Goal: Find specific page/section: Find specific page/section

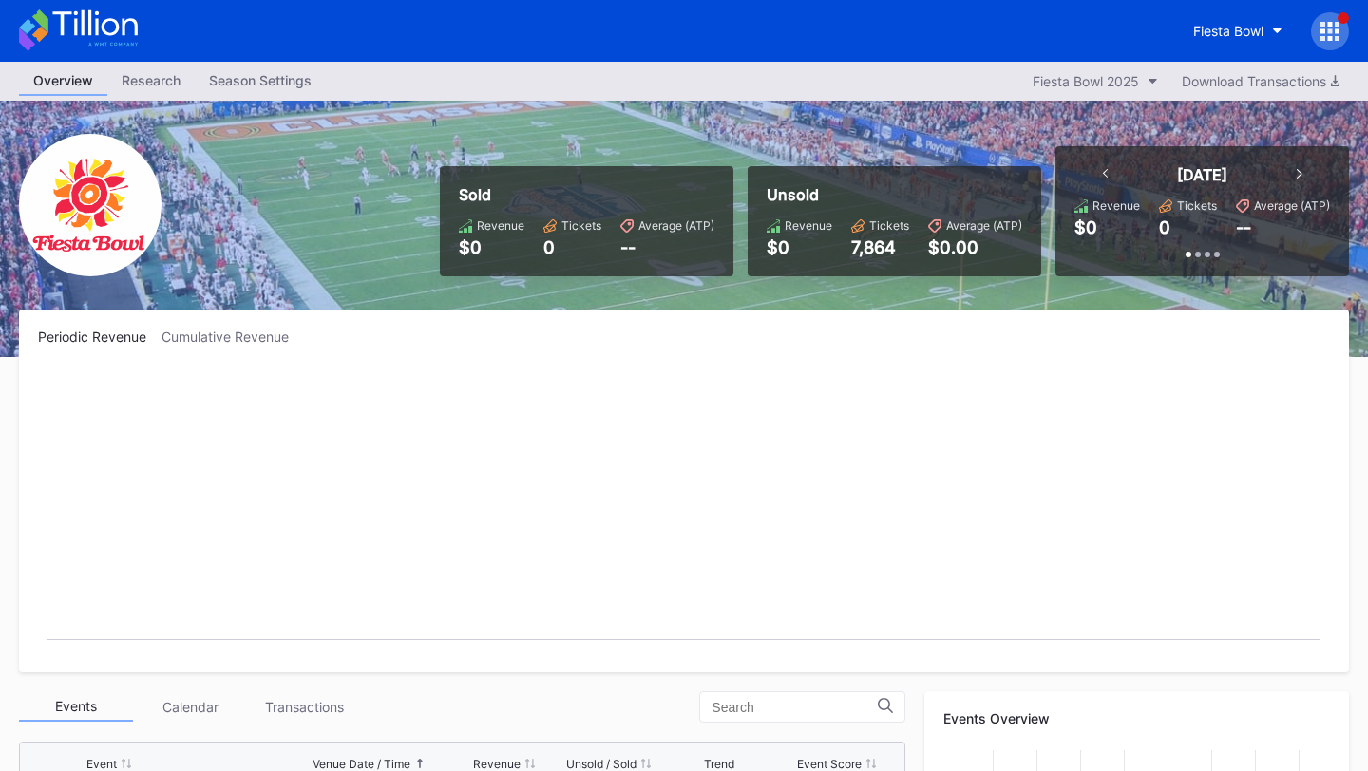
click at [1350, 43] on div "Fiesta Bowl" at bounding box center [684, 31] width 1368 height 62
click at [1332, 31] on icon at bounding box center [1329, 31] width 19 height 19
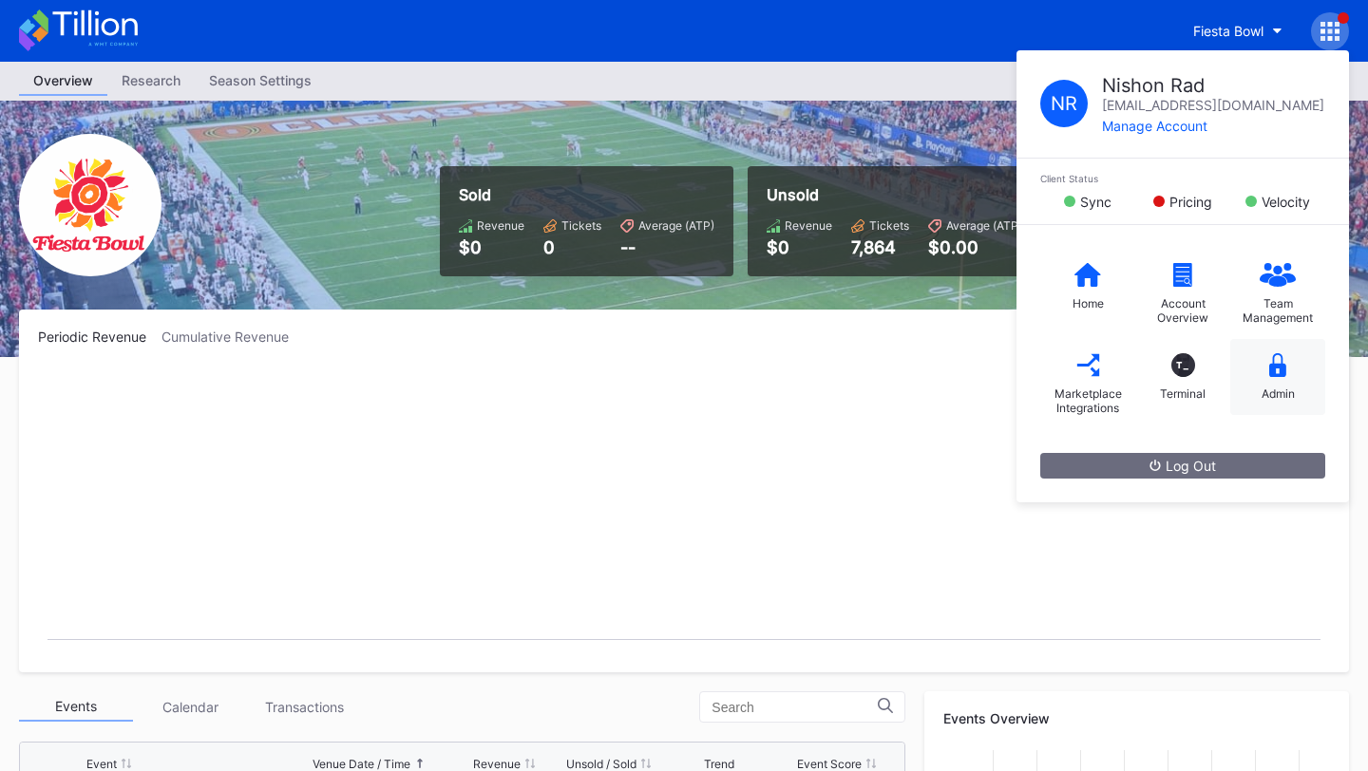
click at [1290, 369] on div "Admin" at bounding box center [1277, 377] width 95 height 76
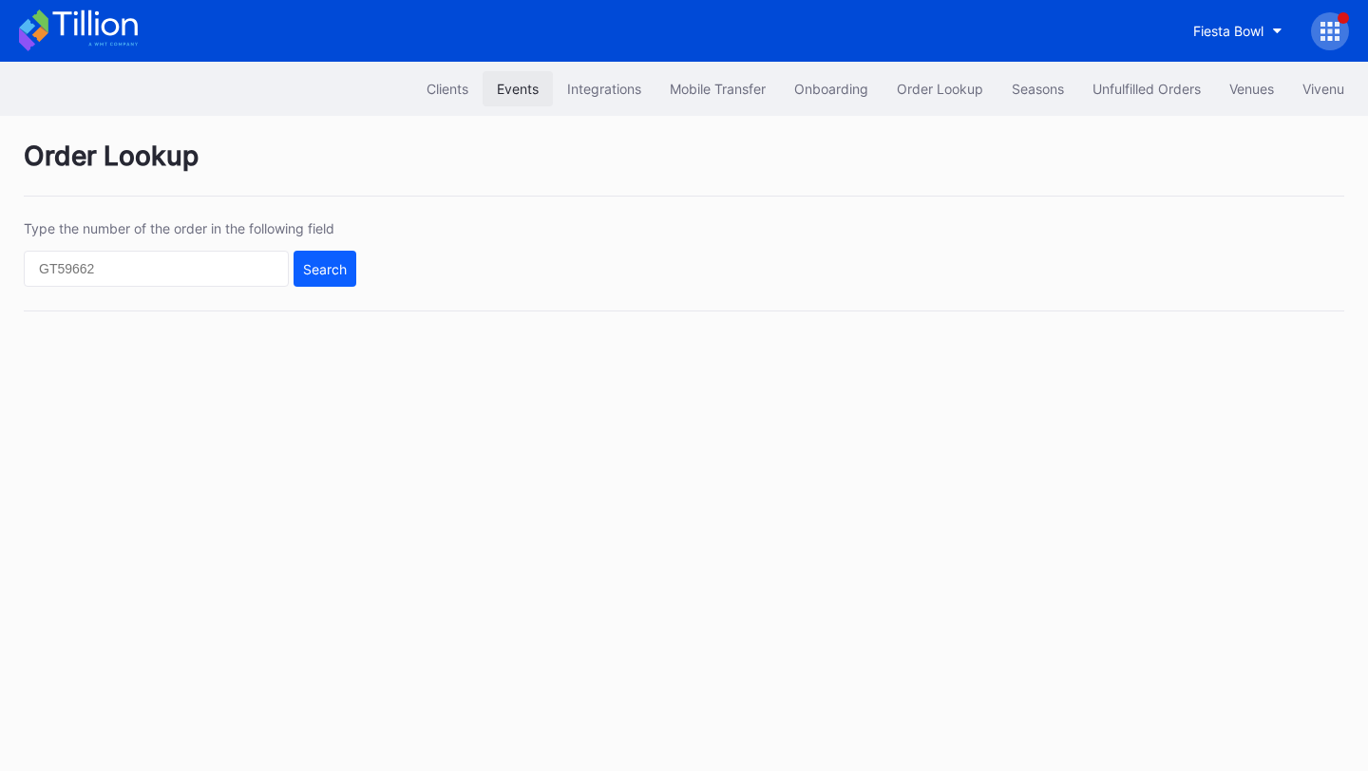
click at [497, 87] on div "Events" at bounding box center [518, 89] width 42 height 16
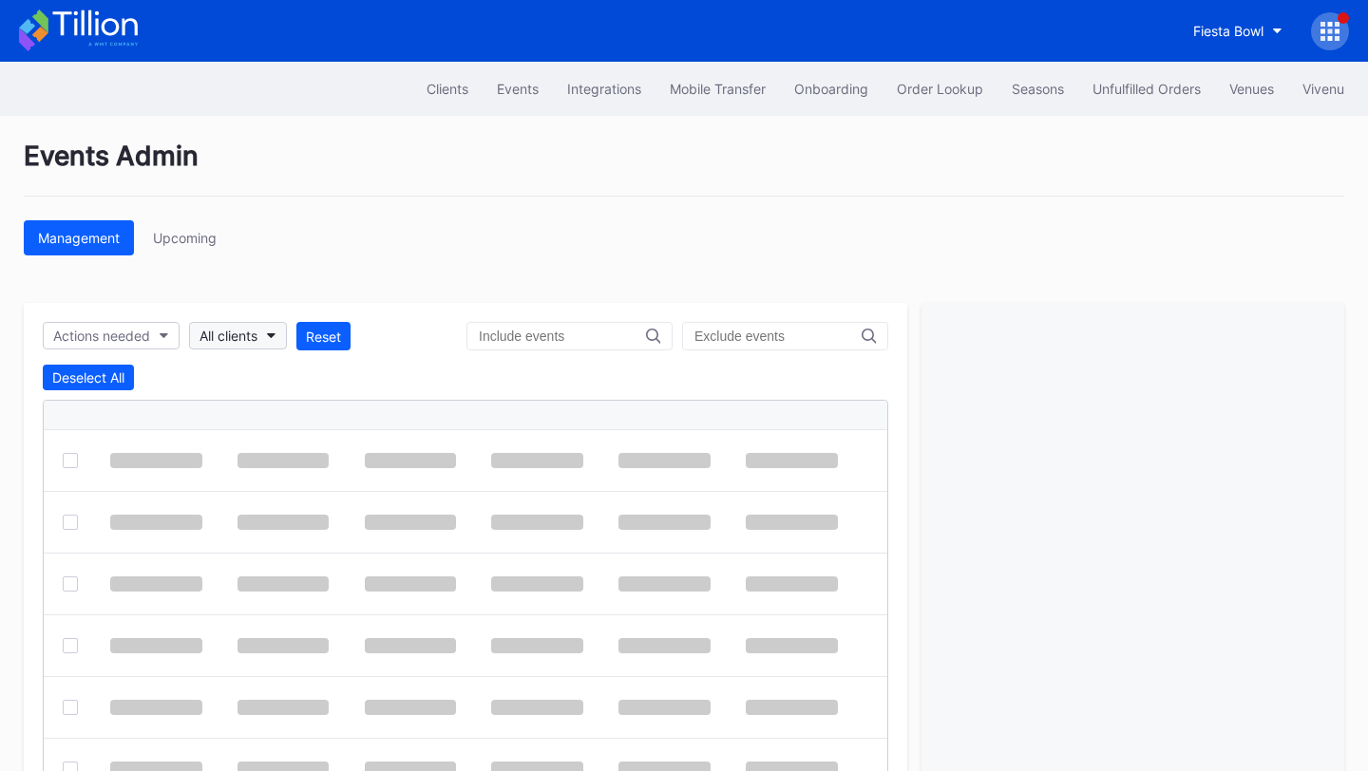
click at [254, 334] on div "All clients" at bounding box center [228, 336] width 58 height 16
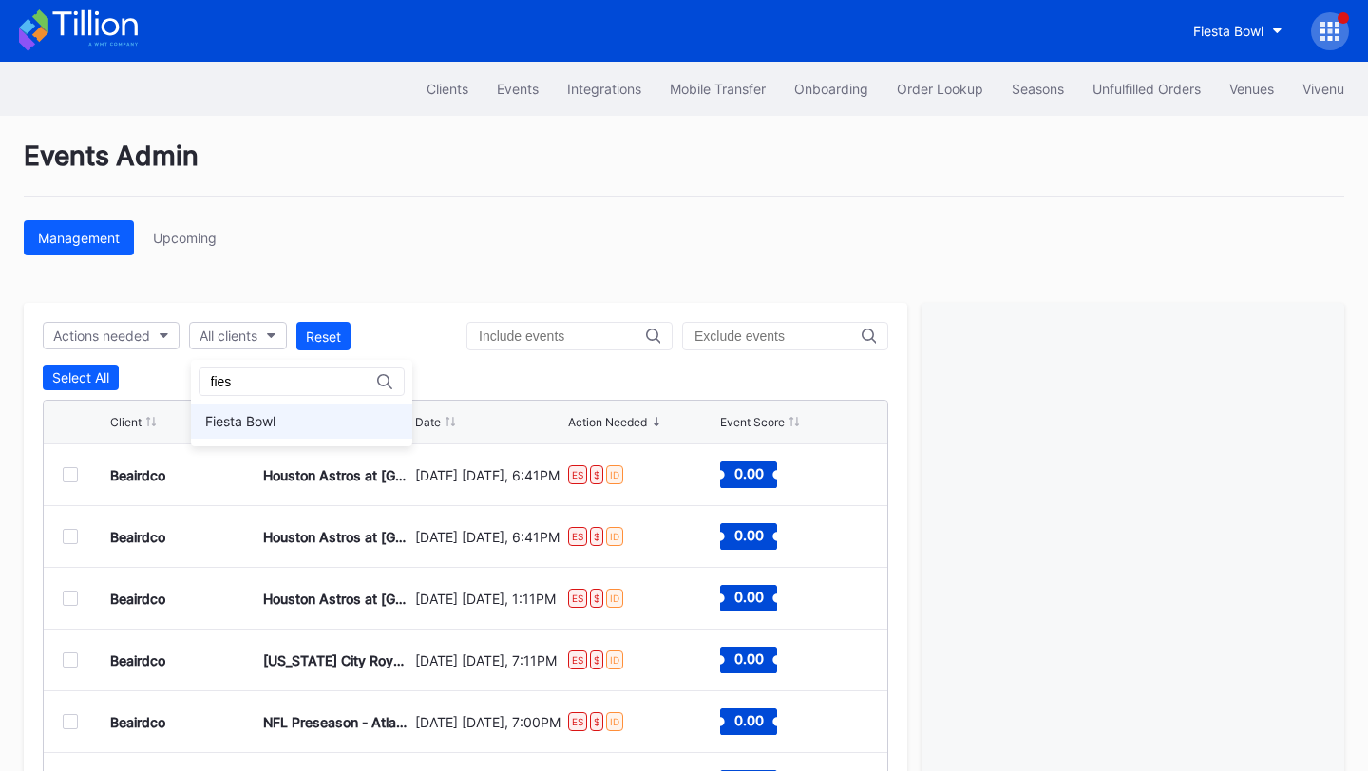
type input "fies"
click at [259, 417] on div "Fiesta Bowl" at bounding box center [240, 421] width 70 height 16
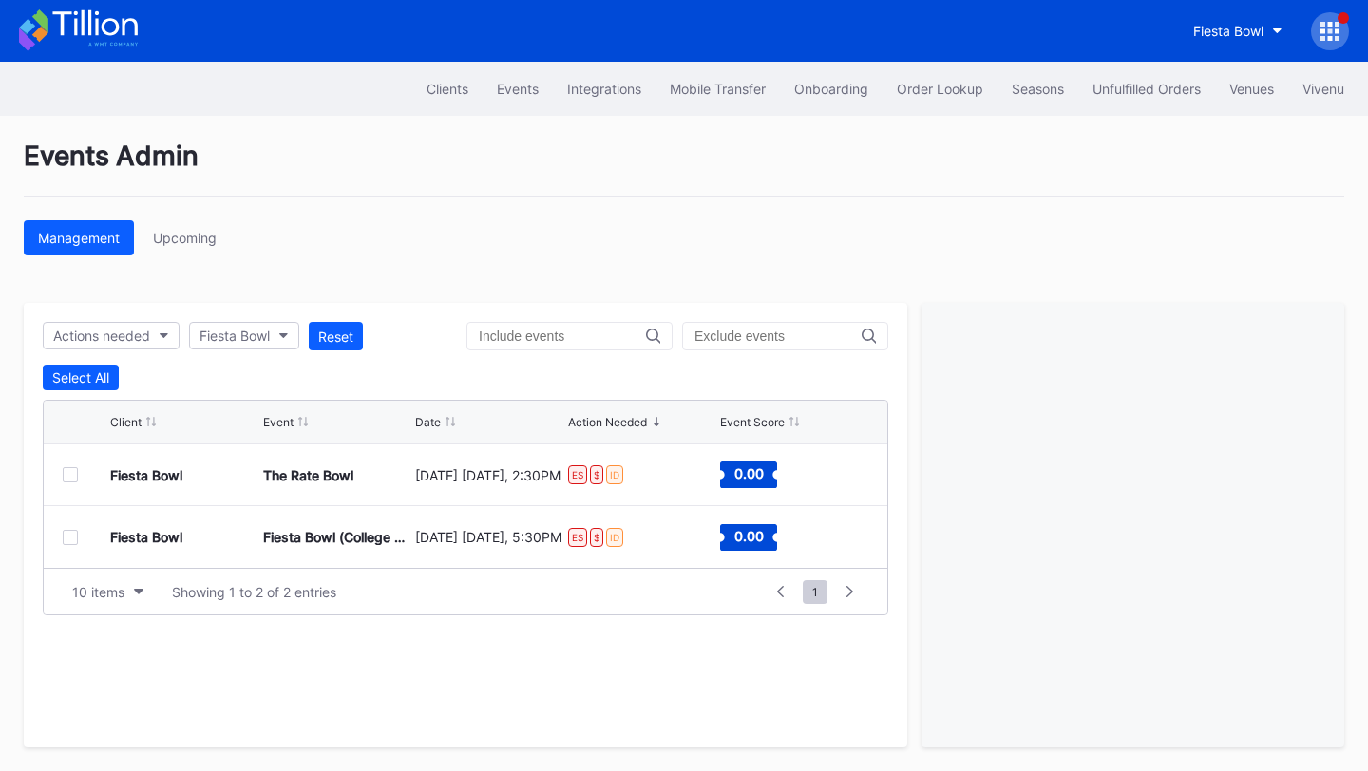
click at [71, 474] on div at bounding box center [70, 474] width 15 height 15
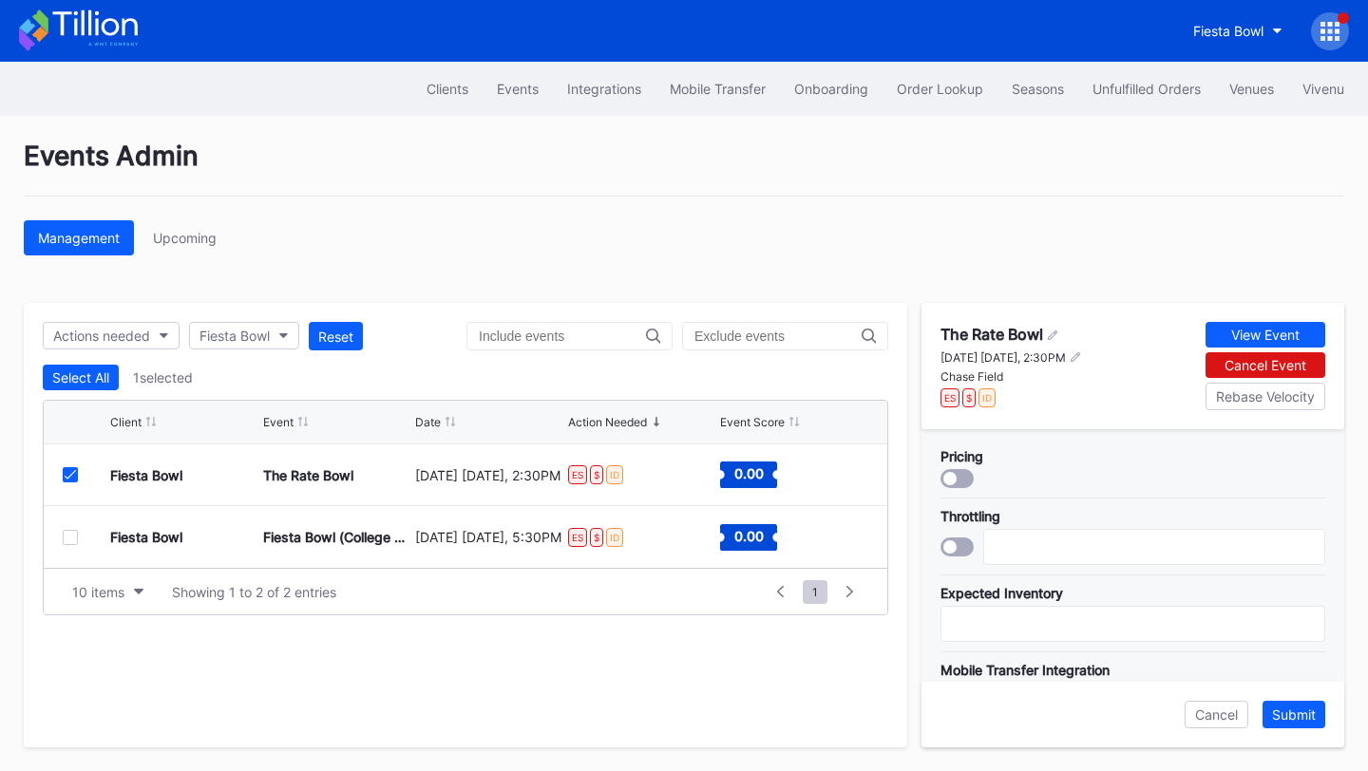
click at [70, 473] on icon at bounding box center [70, 474] width 11 height 9
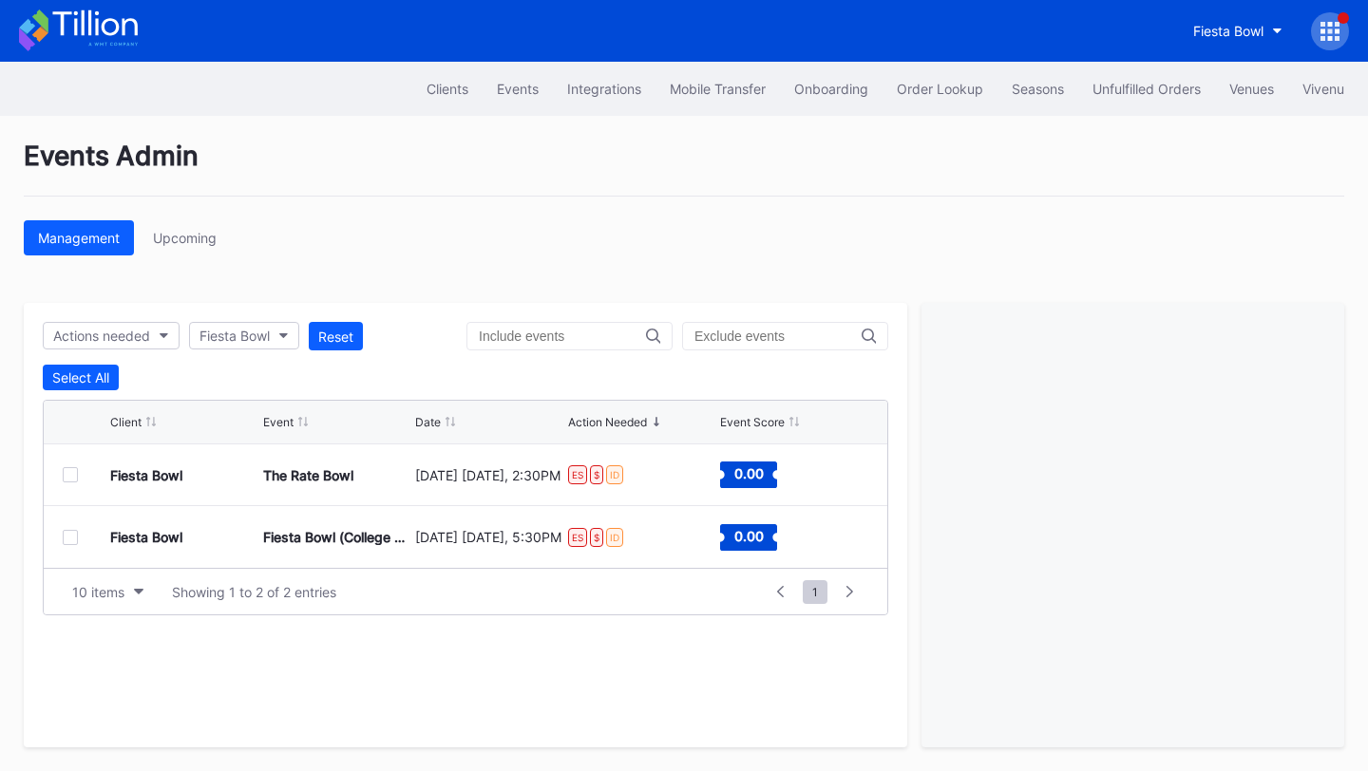
click at [67, 534] on div at bounding box center [70, 537] width 15 height 15
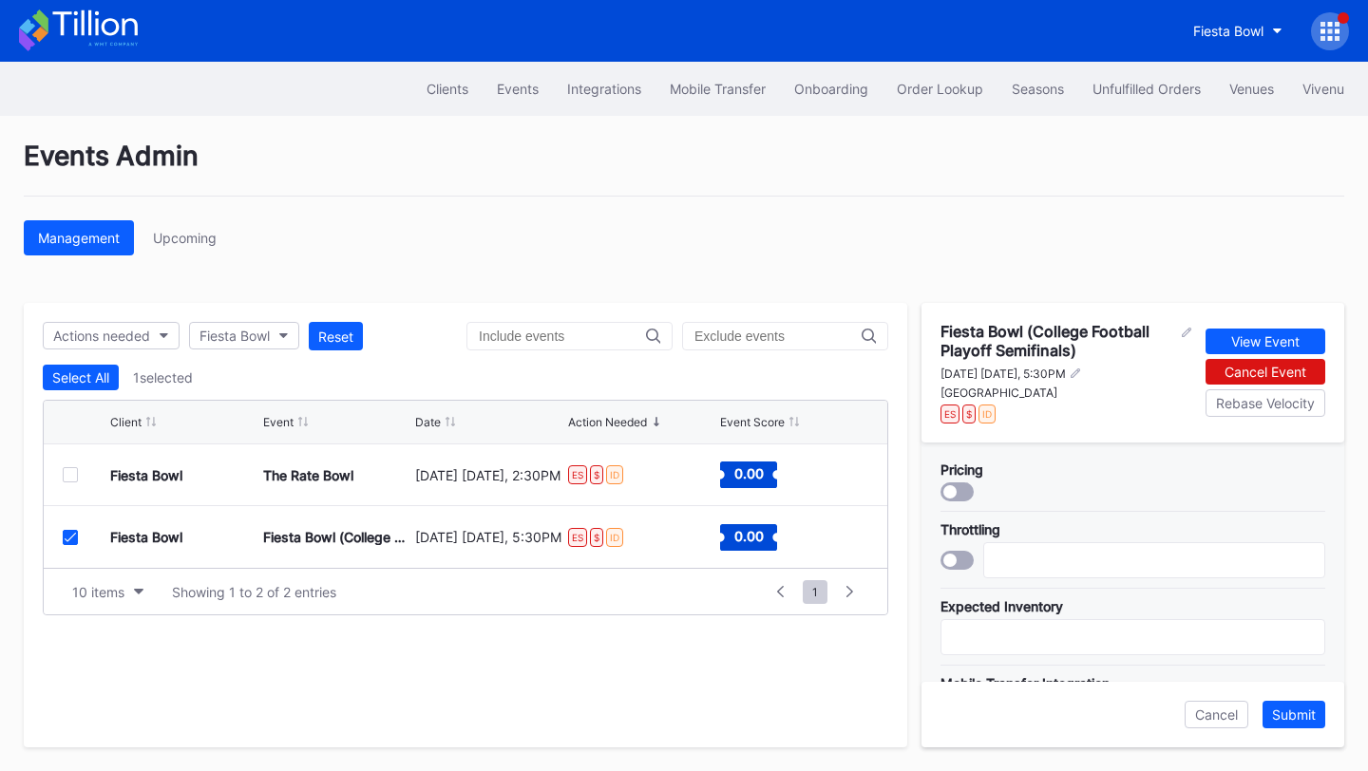
click at [70, 530] on div at bounding box center [70, 537] width 15 height 15
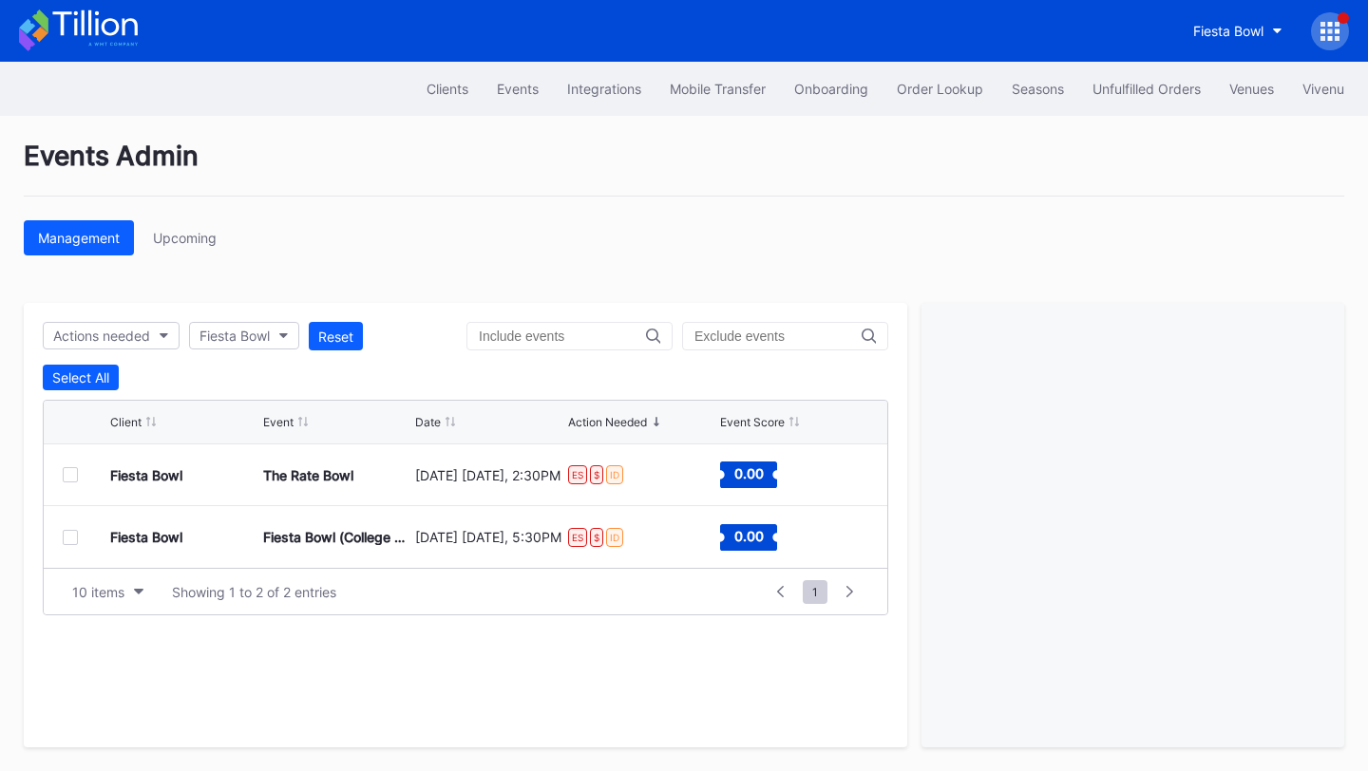
click at [509, 235] on div "Management Upcoming" at bounding box center [684, 237] width 1320 height 35
click at [93, 22] on icon at bounding box center [78, 30] width 119 height 42
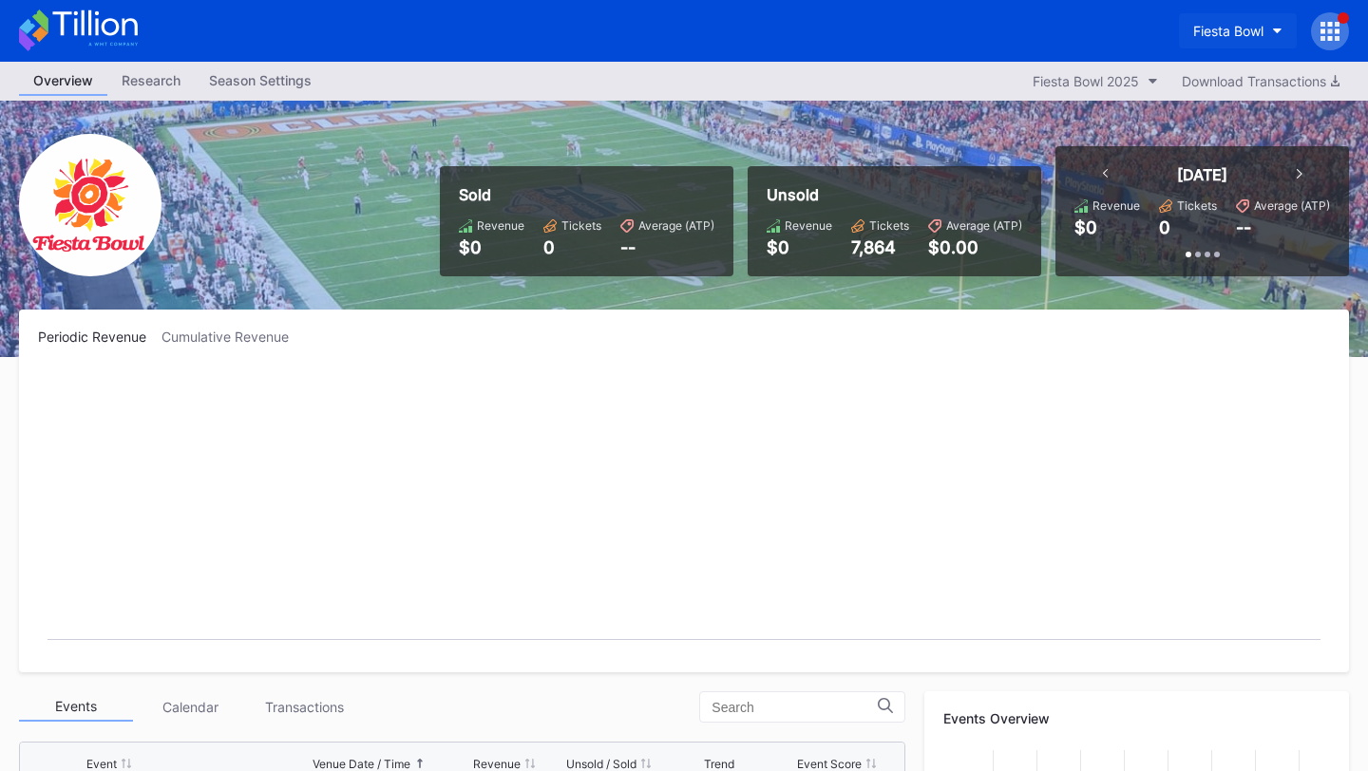
click at [1239, 31] on div "Fiesta Bowl" at bounding box center [1228, 31] width 70 height 16
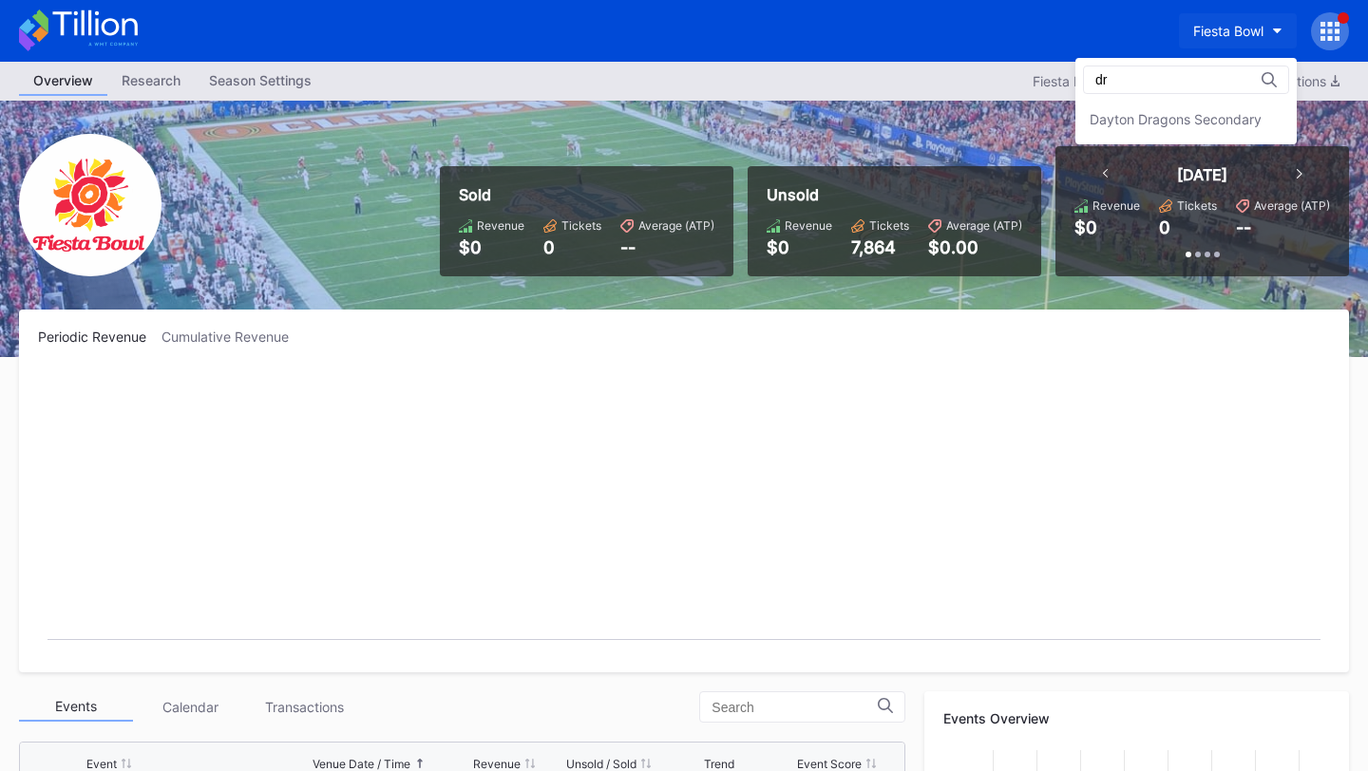
type input "d"
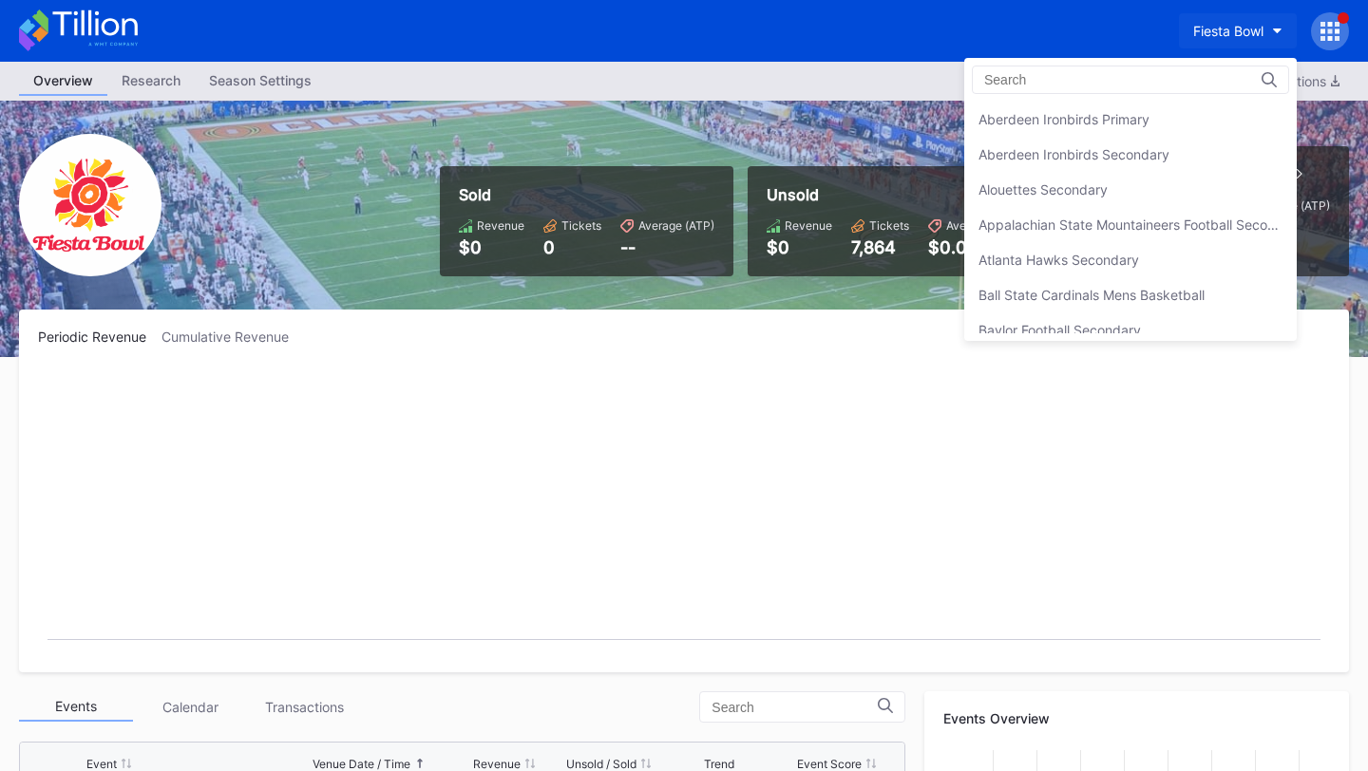
scroll to position [2073, 0]
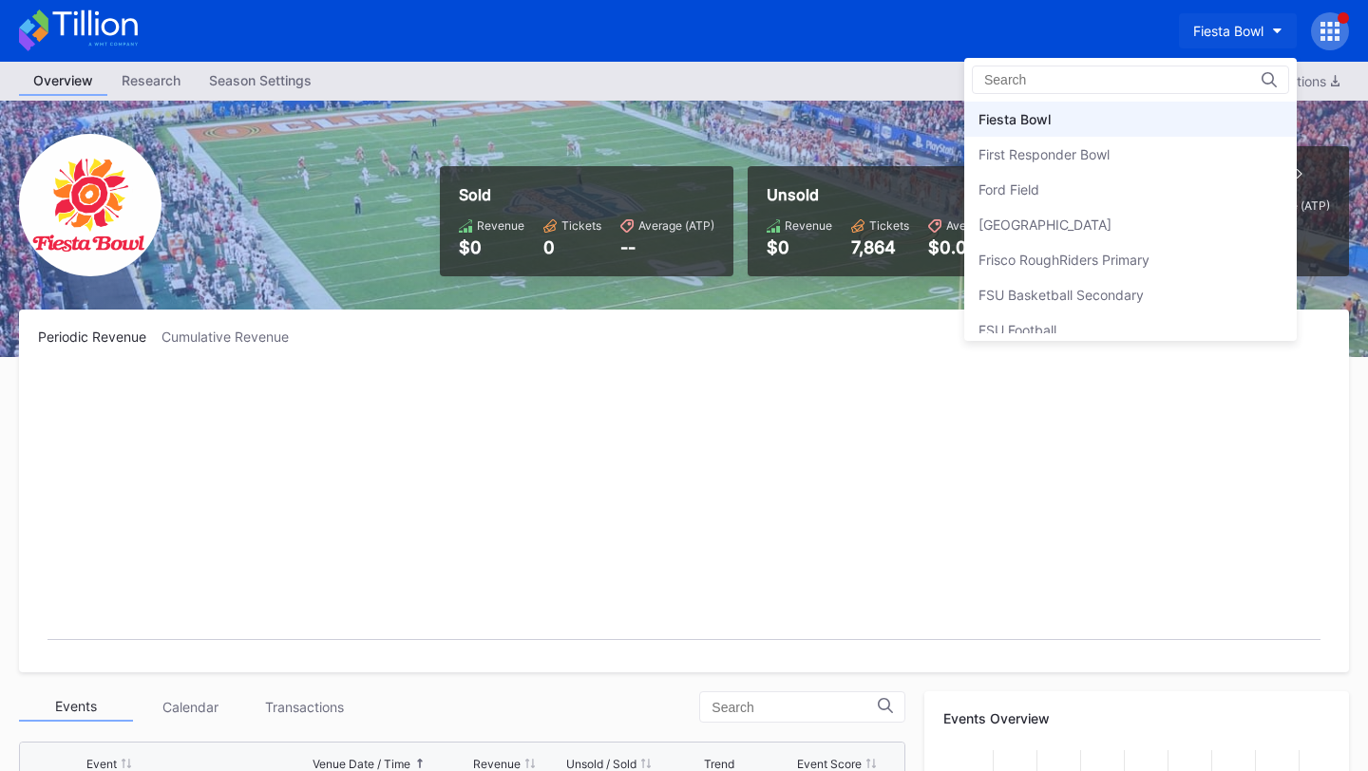
type input "D"
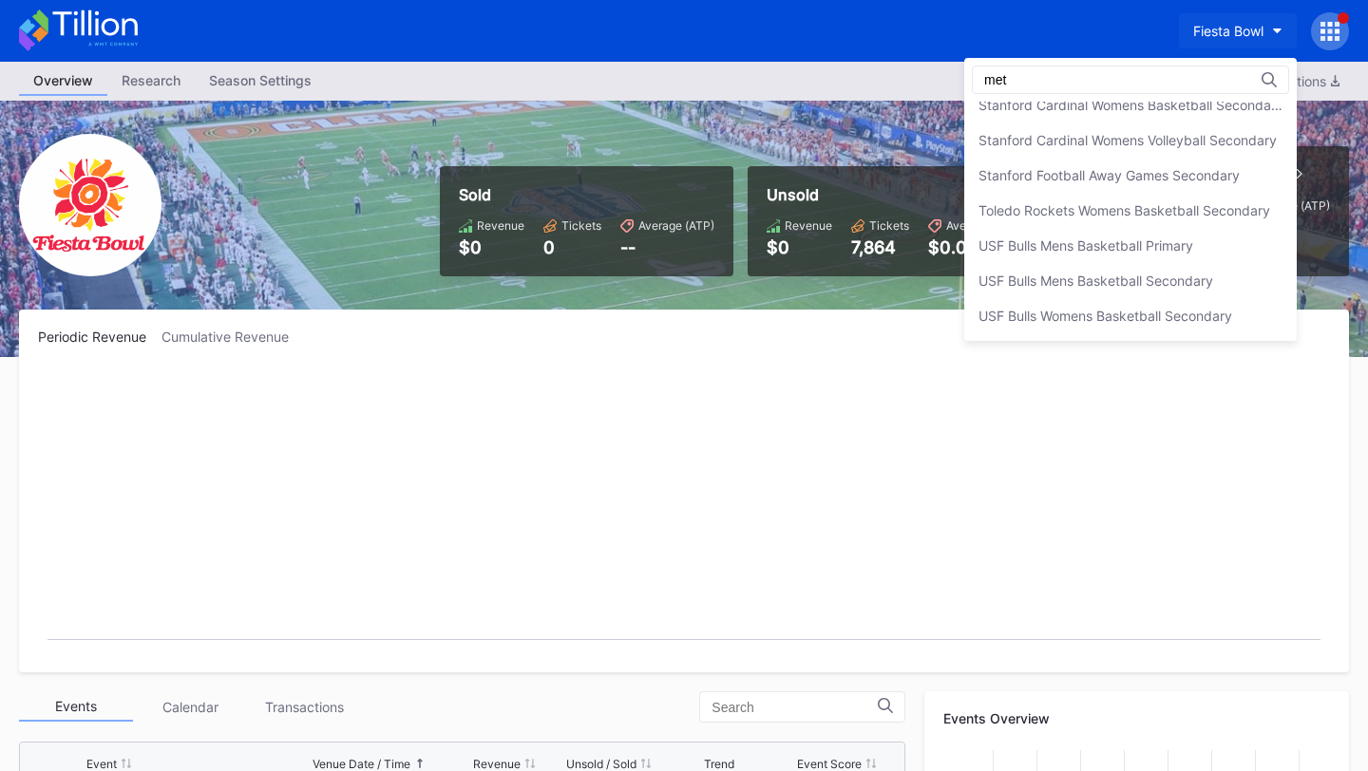
scroll to position [0, 0]
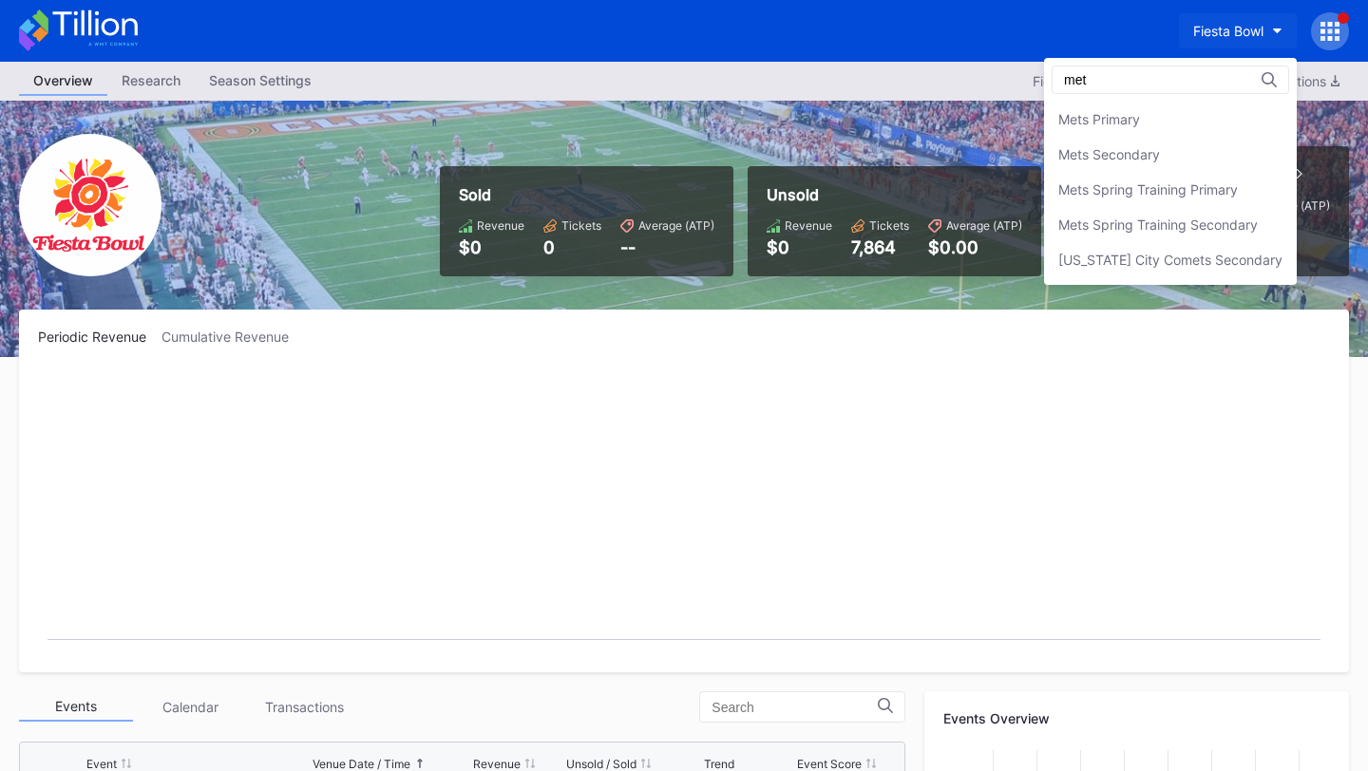
type input "mets"
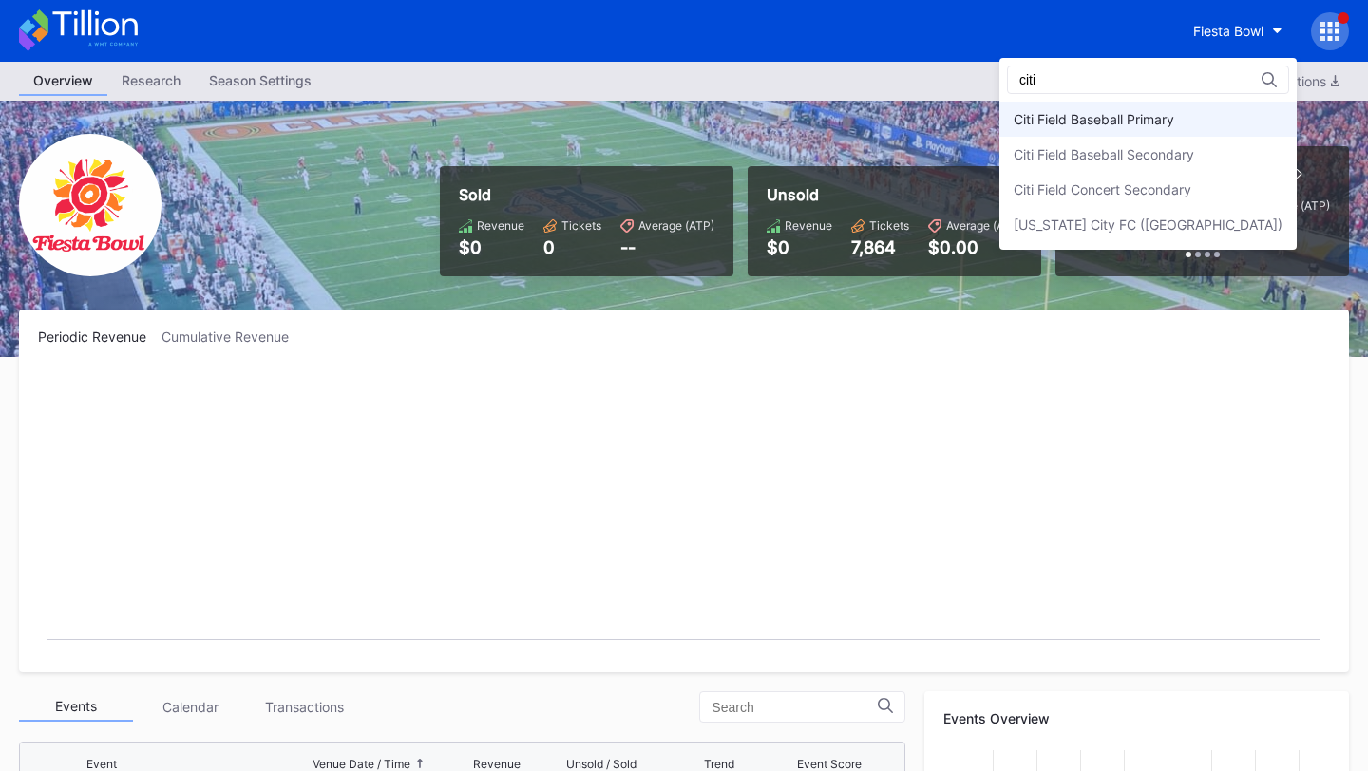
type input "citi"
click at [1252, 110] on div "Citi Field Baseball Primary" at bounding box center [1147, 119] width 297 height 35
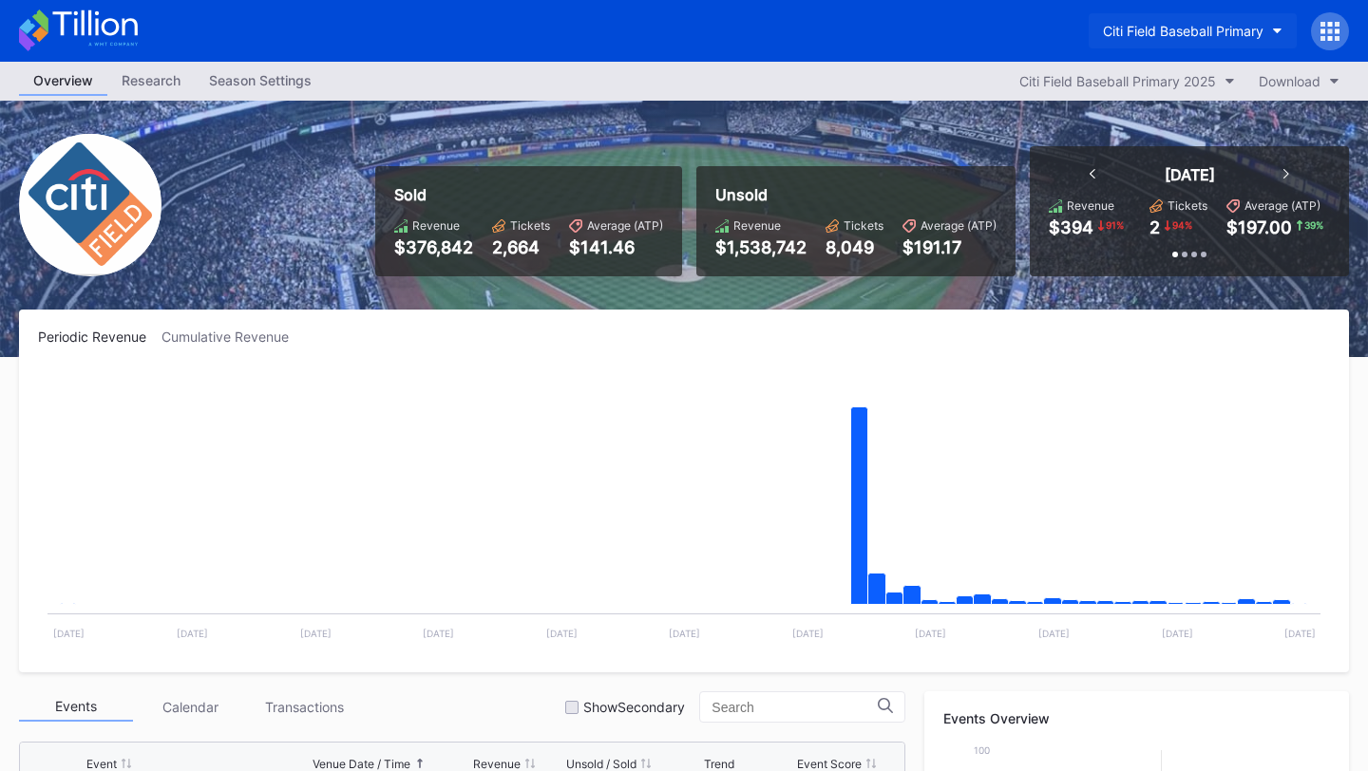
click at [1227, 27] on div "Citi Field Baseball Primary" at bounding box center [1183, 31] width 161 height 16
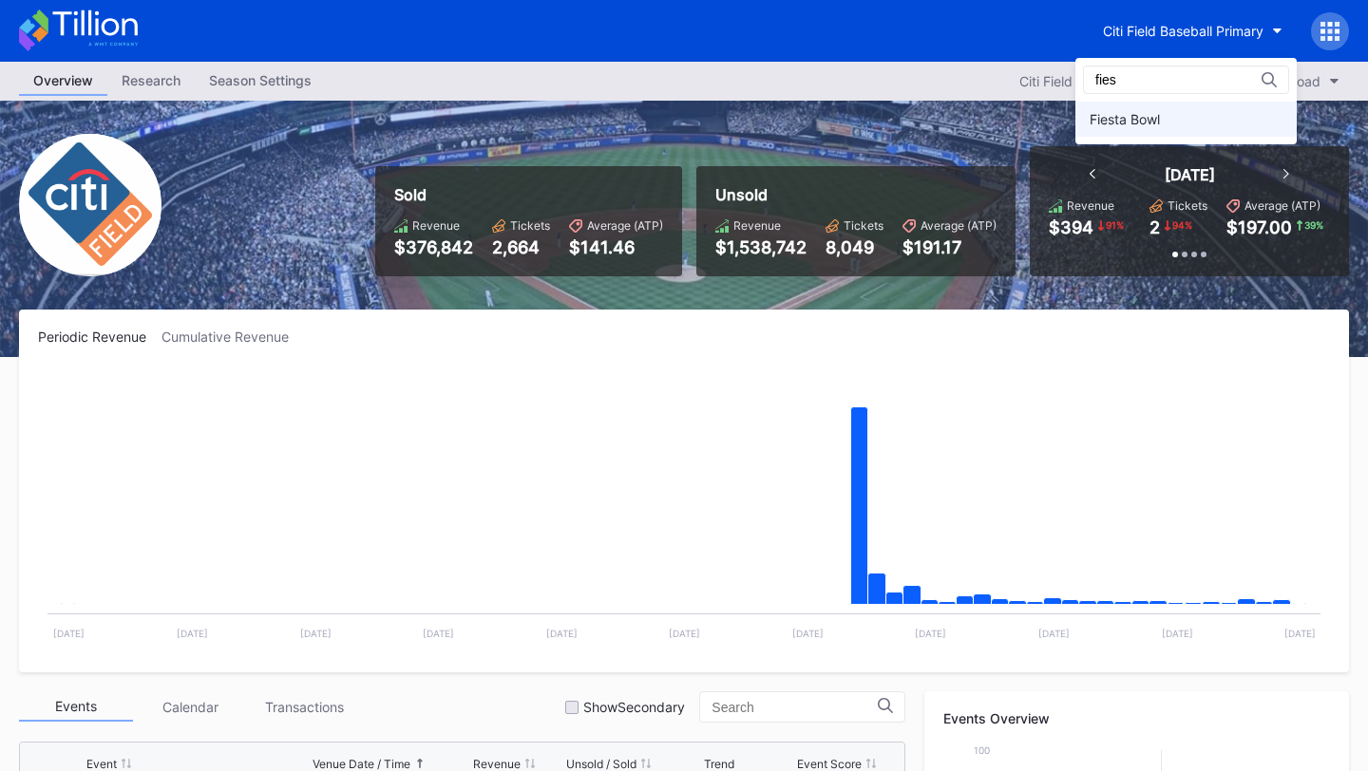
type input "fies"
click at [1192, 109] on div "Fiesta Bowl" at bounding box center [1185, 119] width 221 height 35
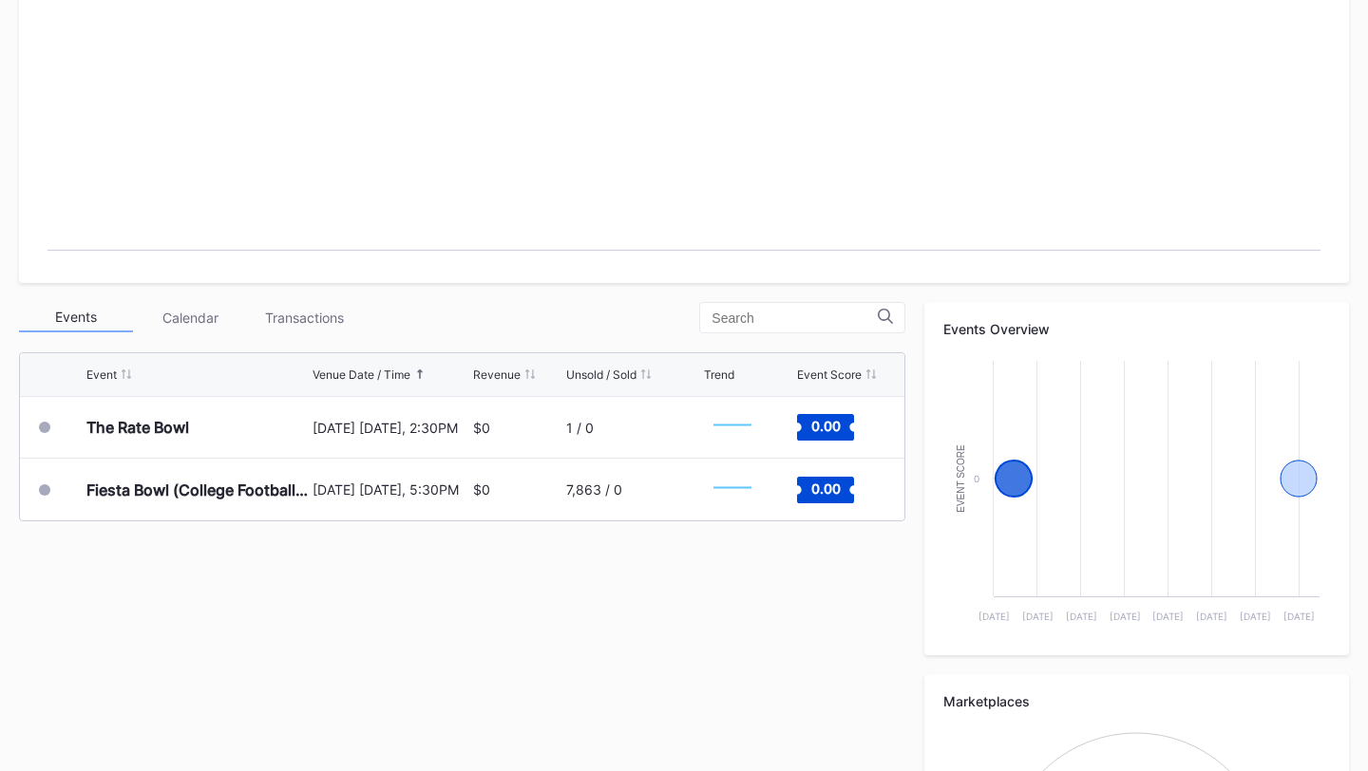
scroll to position [454, 0]
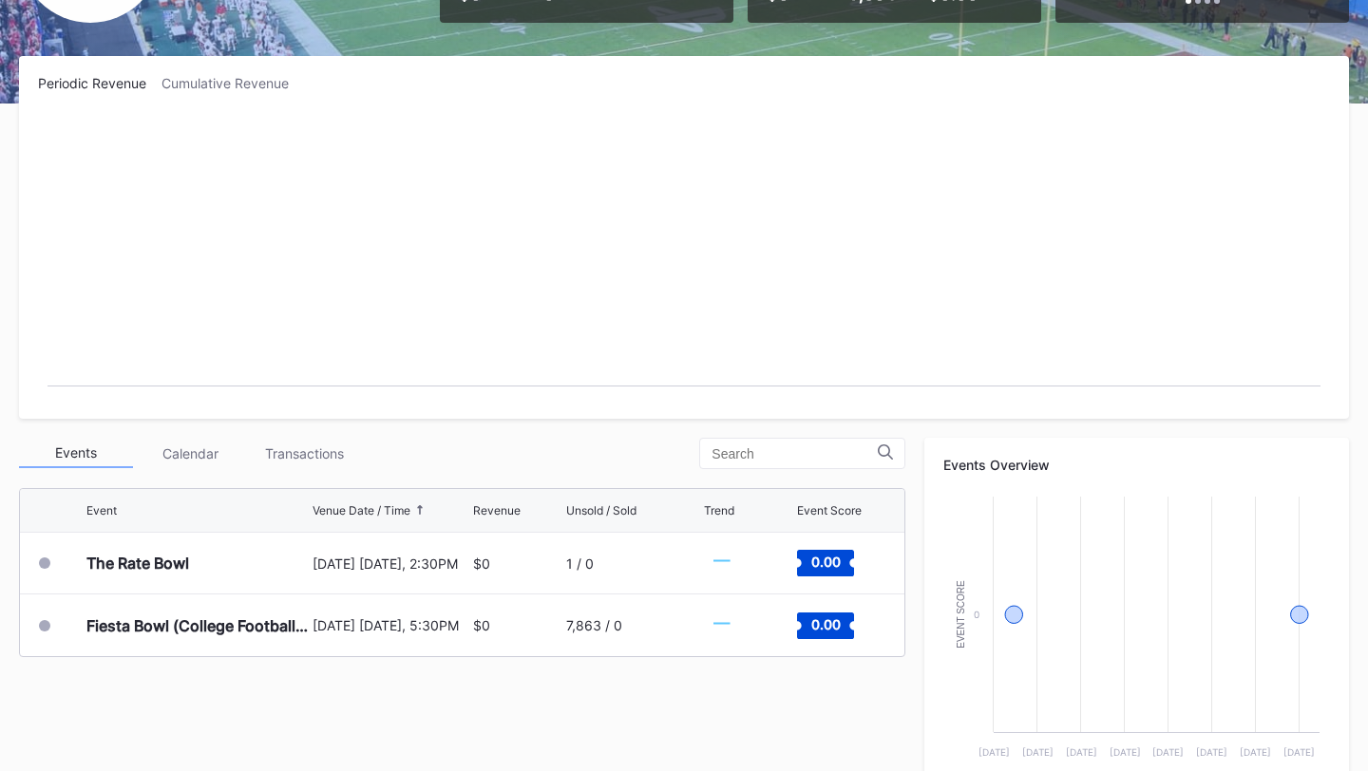
scroll to position [311, 0]
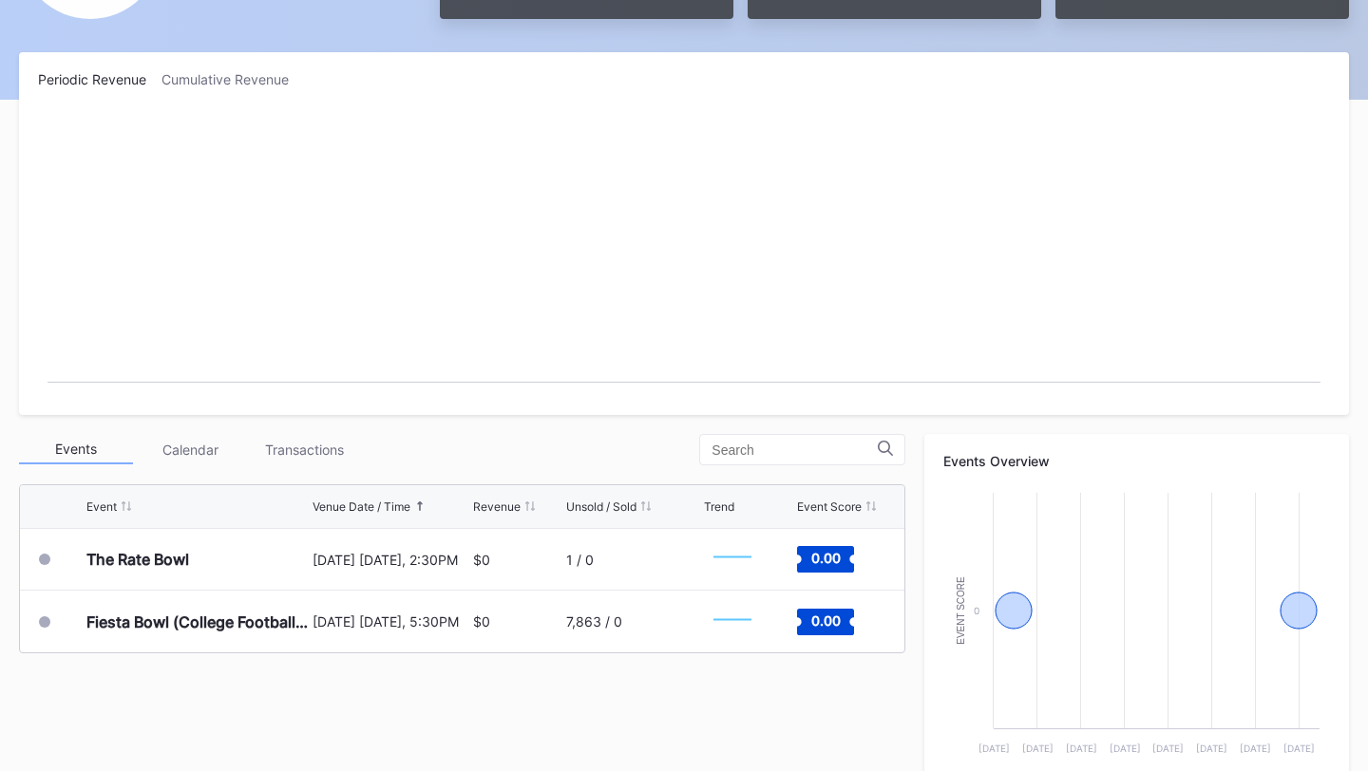
scroll to position [300, 0]
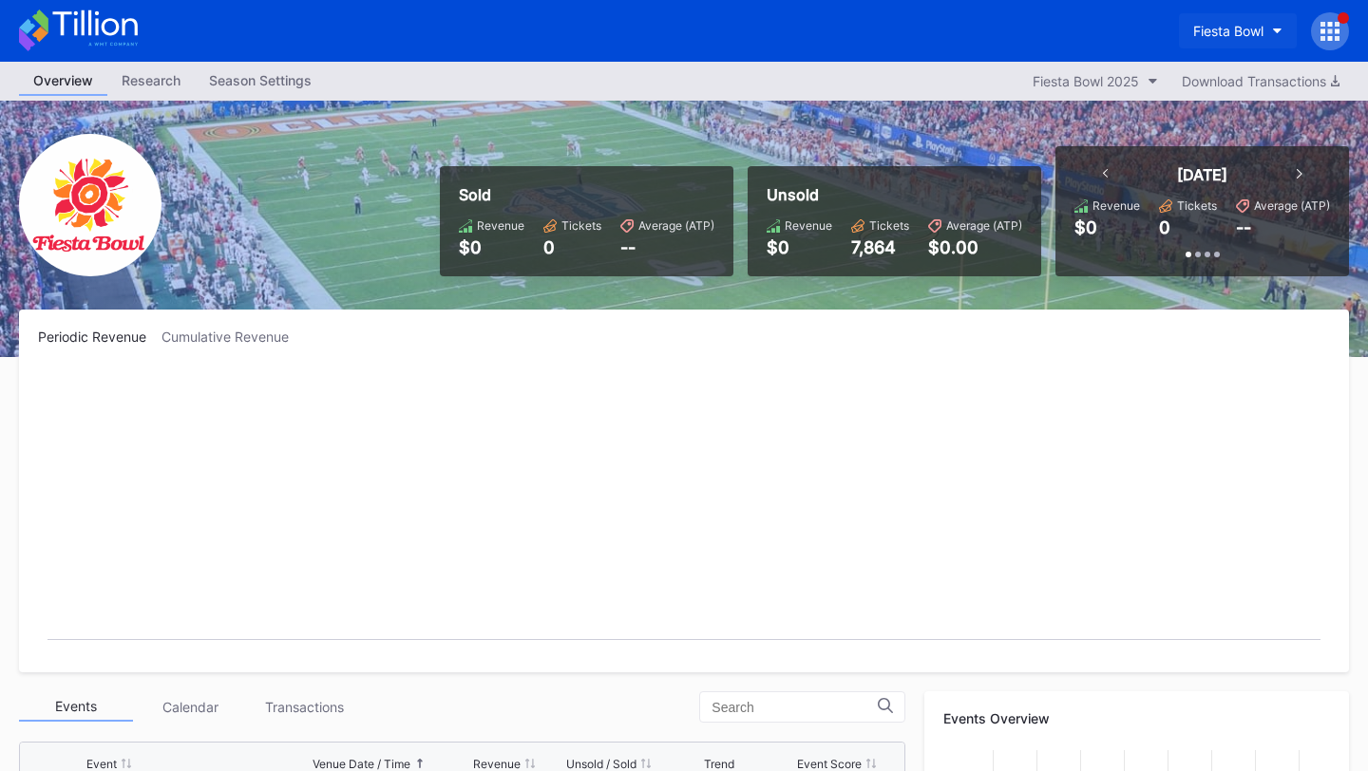
click at [1236, 36] on div "Fiesta Bowl" at bounding box center [1228, 31] width 70 height 16
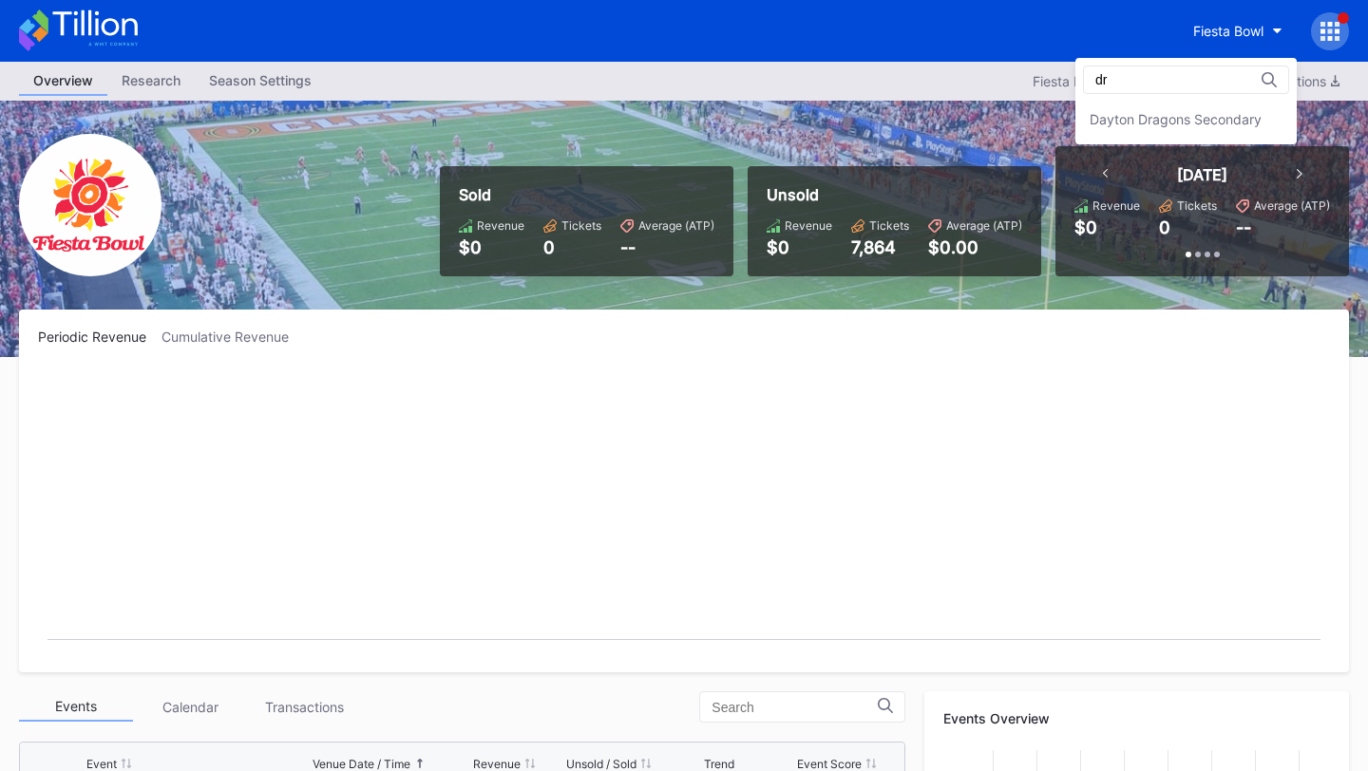
type input "d"
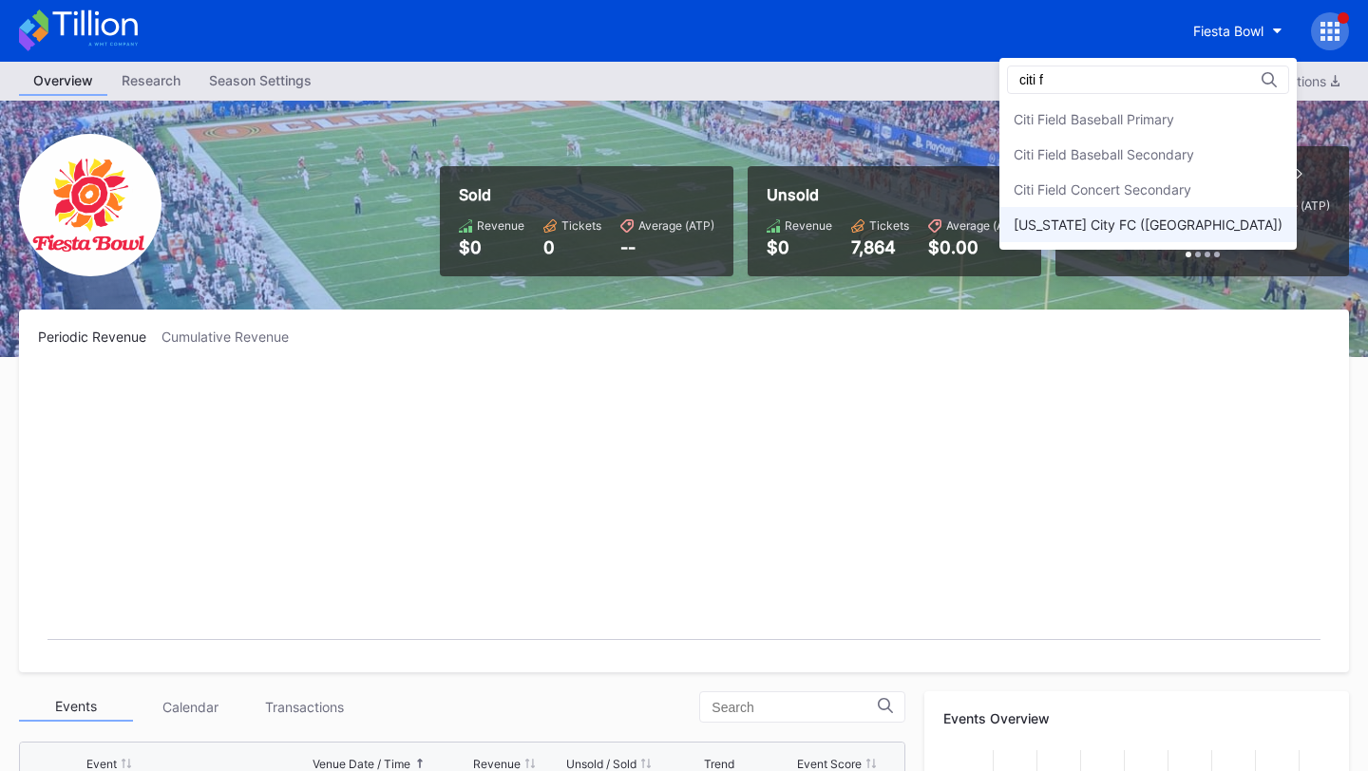
type input "citi f"
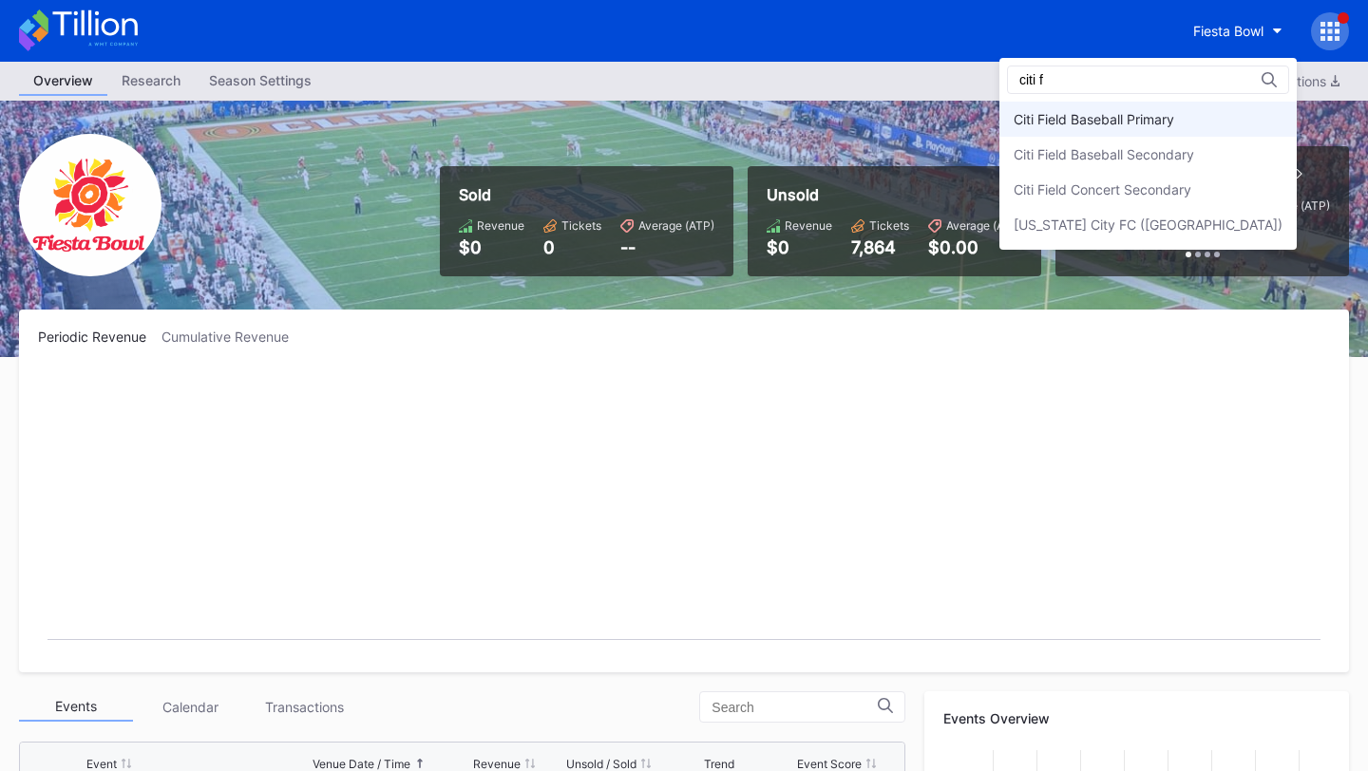
click at [1174, 124] on div "Citi Field Baseball Primary" at bounding box center [1093, 119] width 161 height 16
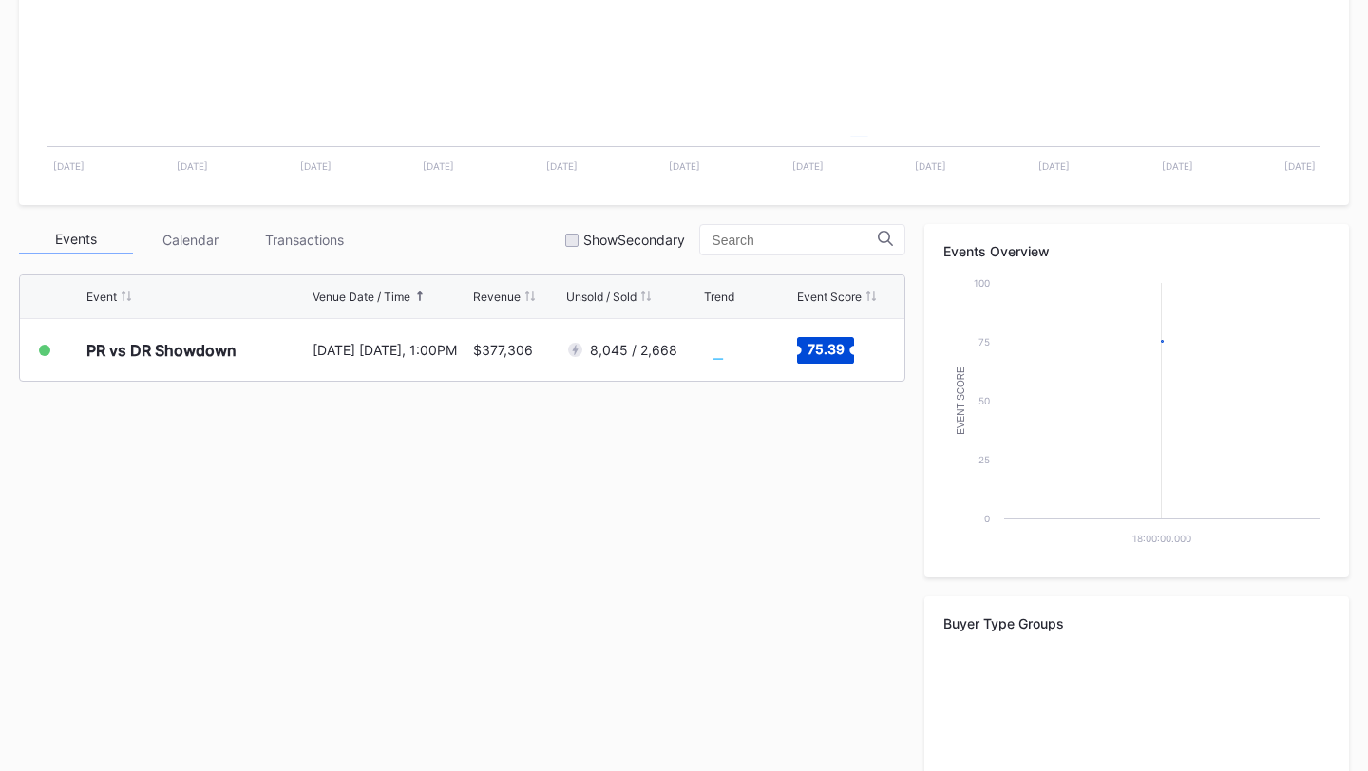
scroll to position [472, 0]
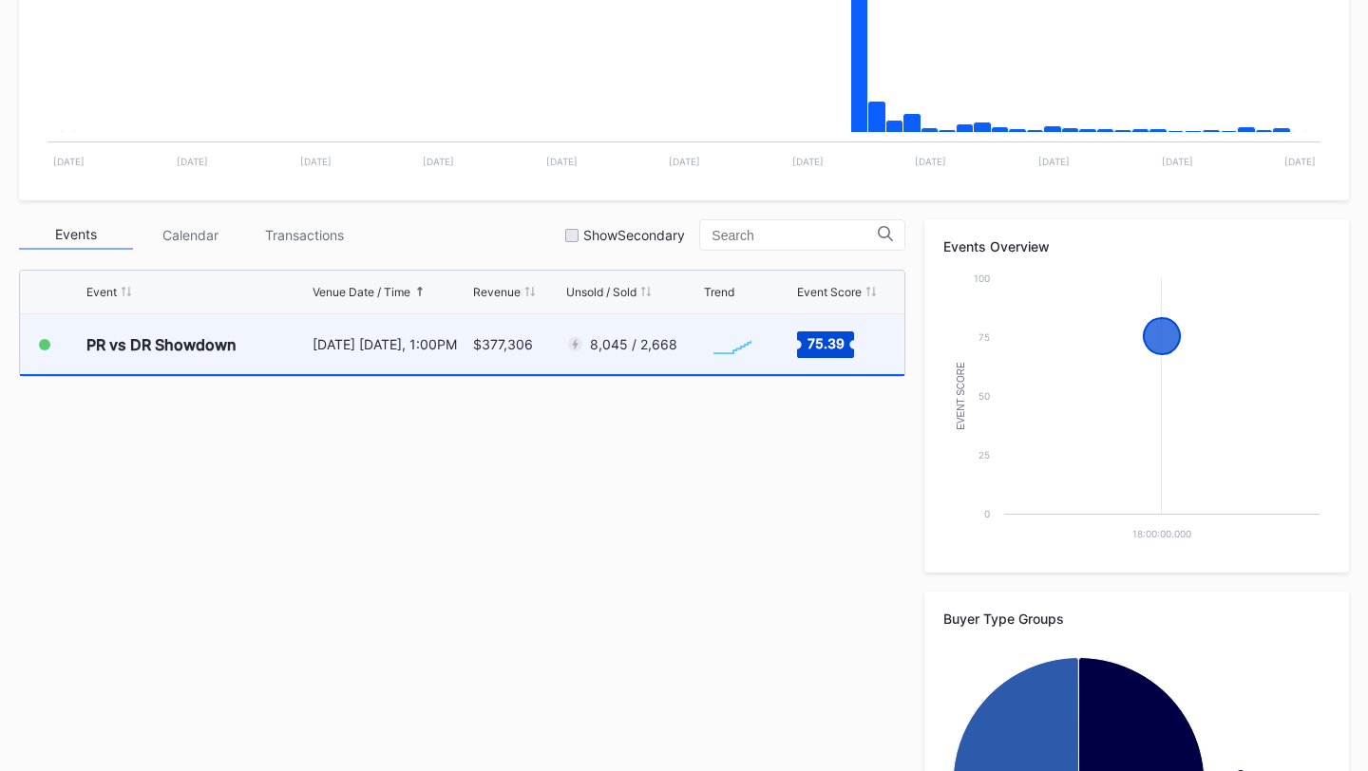
click at [778, 347] on div "Created with Highcharts 11.2.0 Chart title" at bounding box center [748, 344] width 88 height 60
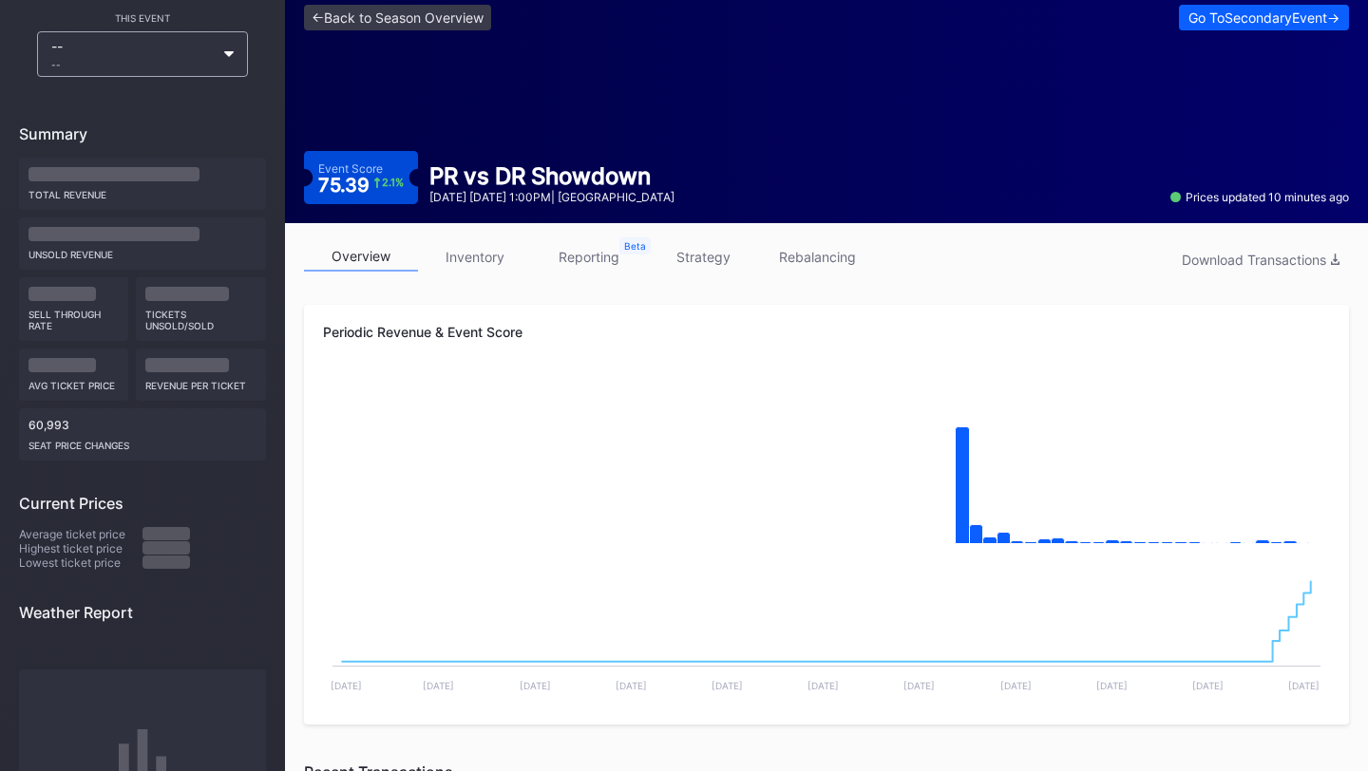
scroll to position [77, 0]
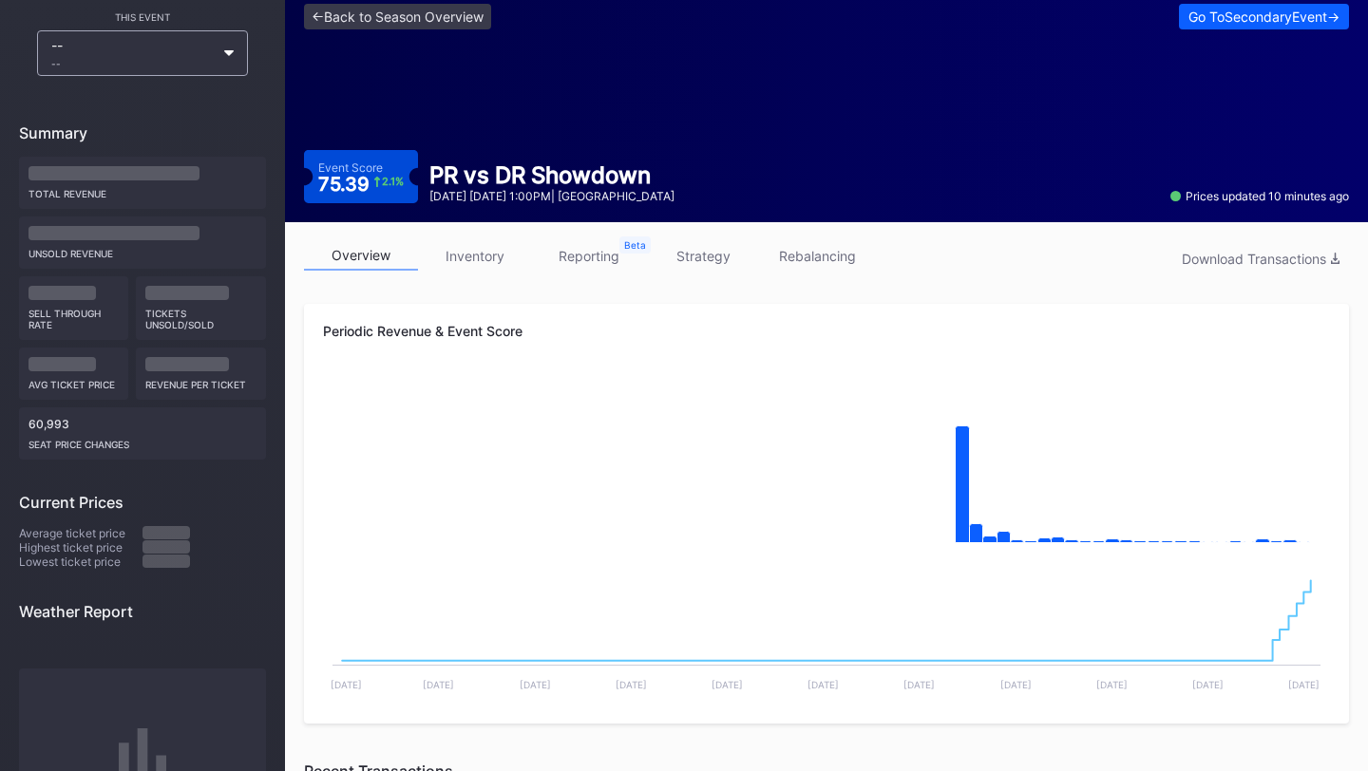
click at [744, 249] on link "strategy" at bounding box center [703, 255] width 114 height 29
